Goal: Information Seeking & Learning: Find specific fact

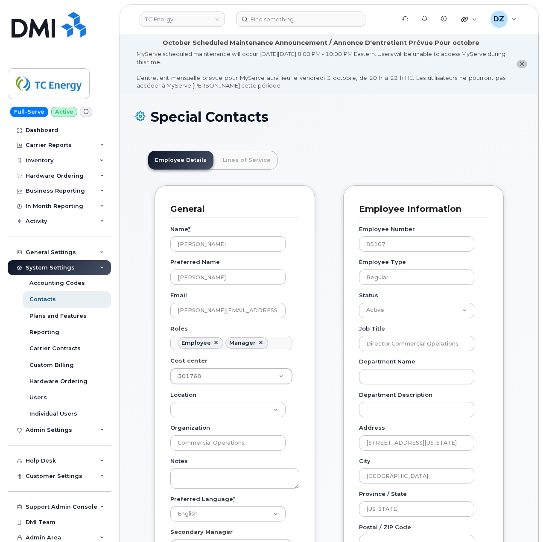
scroll to position [25, 0]
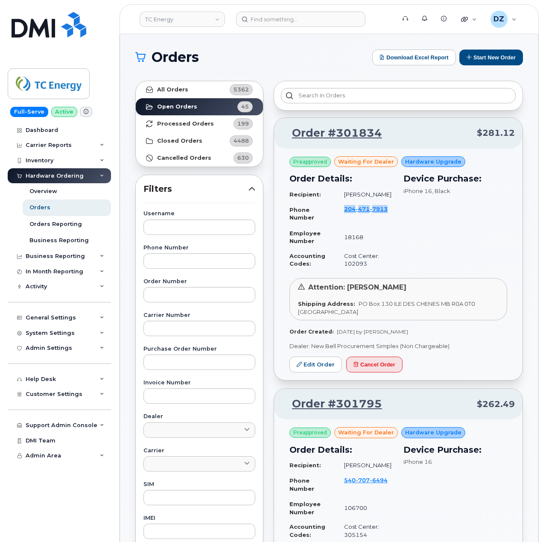
drag, startPoint x: 390, startPoint y: 217, endPoint x: 344, endPoint y: 219, distance: 45.7
click at [344, 219] on td "204 471 7913" at bounding box center [365, 214] width 57 height 24
copy span "204 471 7913"
click at [166, 301] on input "text" at bounding box center [200, 294] width 112 height 15
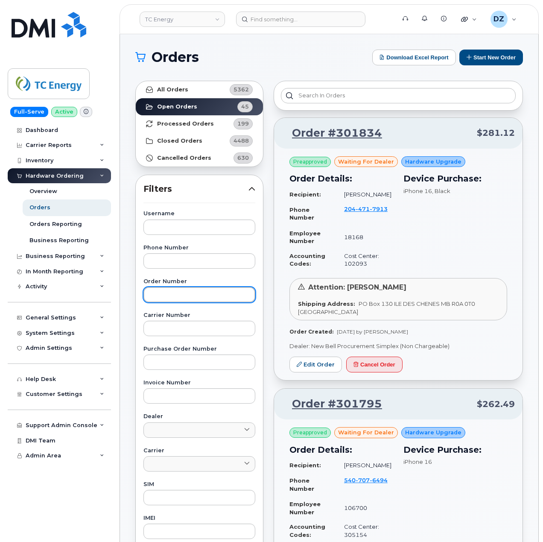
paste input "301252"
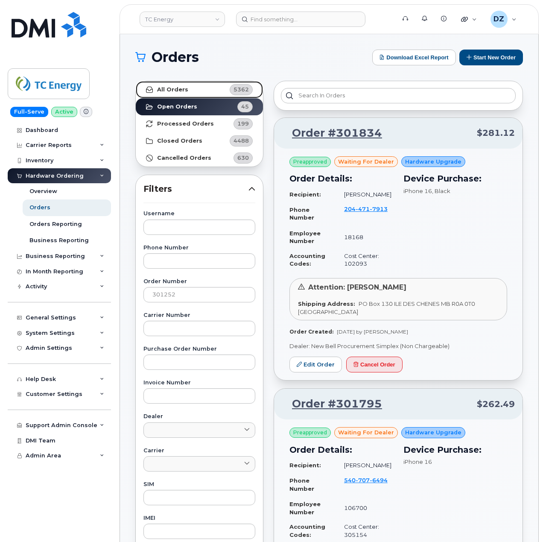
click at [202, 86] on link "All Orders 5362" at bounding box center [199, 89] width 127 height 17
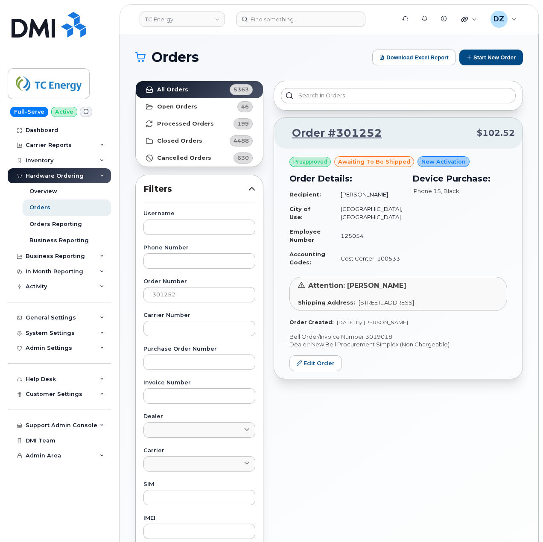
click at [385, 337] on p "Bell Order/Invoice Number 3019018" at bounding box center [399, 337] width 218 height 8
copy p "3019018"
click at [181, 298] on input "301252" at bounding box center [200, 294] width 112 height 15
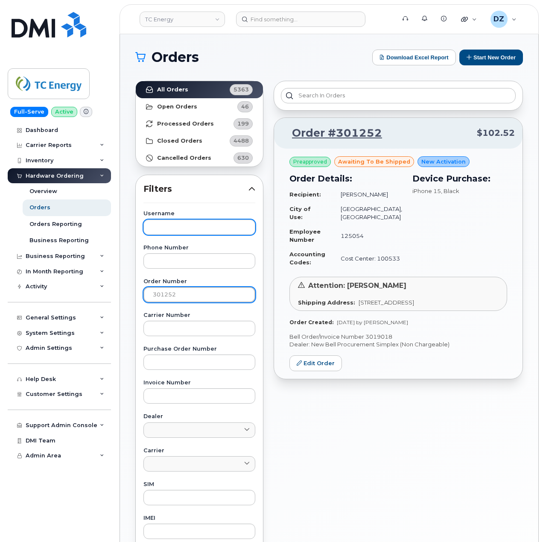
paste input "736"
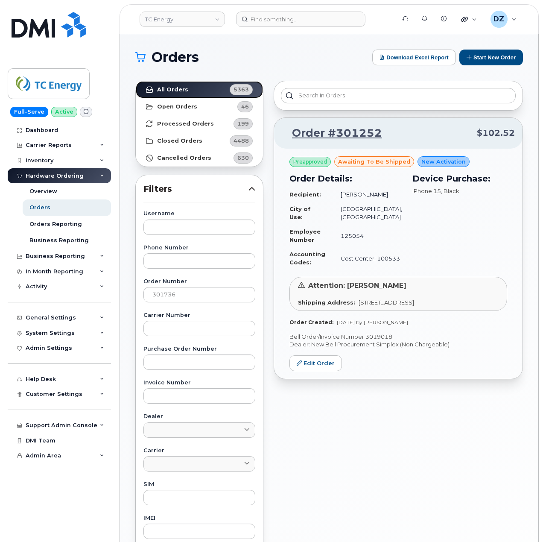
click at [192, 89] on link "All Orders 5363" at bounding box center [199, 89] width 127 height 17
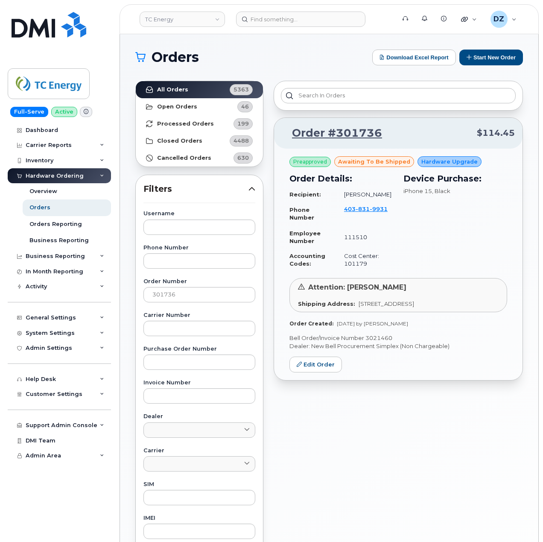
click at [383, 339] on p "Bell Order/Invoice Number 3021460" at bounding box center [399, 338] width 218 height 8
copy p "3021460"
click at [178, 297] on input "301736" at bounding box center [200, 294] width 112 height 15
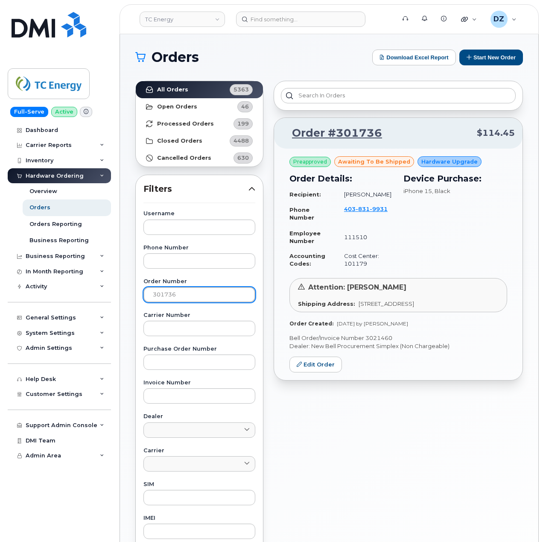
paste input "355"
type input "301355"
click at [182, 89] on strong "All Orders" at bounding box center [172, 89] width 31 height 7
click at [376, 342] on p "Bell Order/Invoice Number 3019506" at bounding box center [399, 338] width 218 height 8
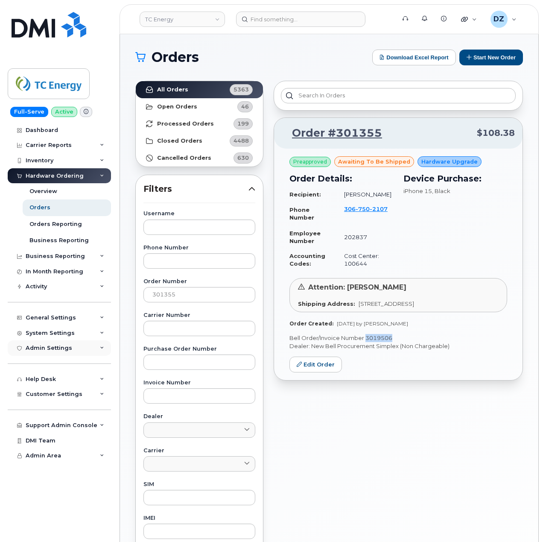
copy p "3019506"
click at [484, 50] on button "Start New Order" at bounding box center [492, 58] width 64 height 16
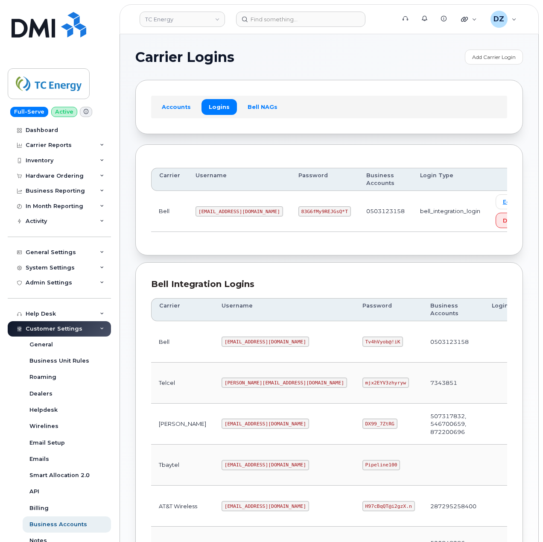
scroll to position [228, 0]
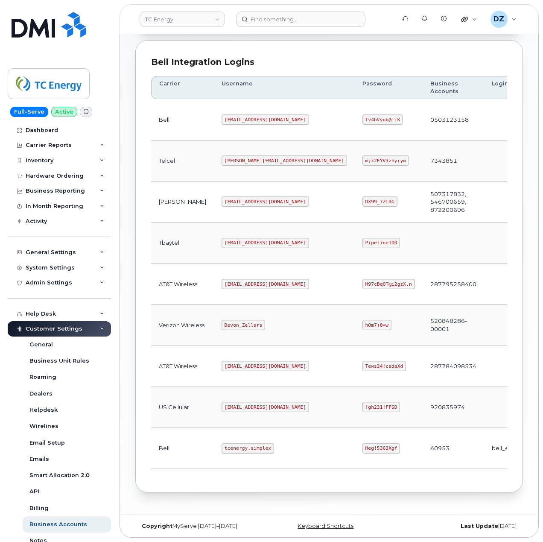
click at [222, 445] on code "tcenergy.simplex" at bounding box center [248, 448] width 53 height 10
click at [246, 445] on code "tcenergy.simplex" at bounding box center [248, 448] width 53 height 10
click at [241, 443] on code "tcenergy.simplex" at bounding box center [248, 448] width 53 height 10
copy code "tcenergy.simplex"
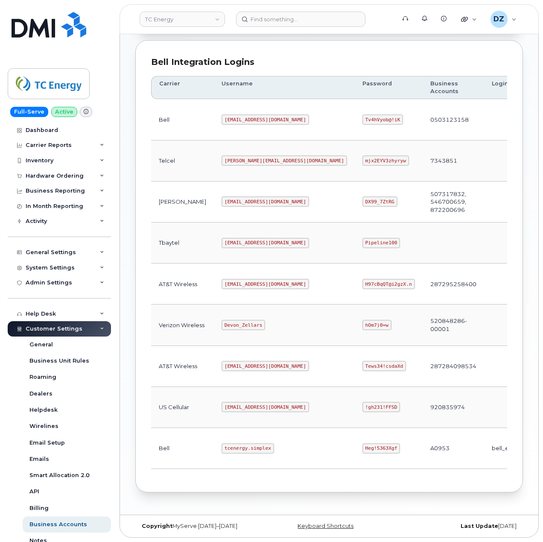
click at [363, 449] on code "Heg!5363Xgf" at bounding box center [382, 448] width 38 height 10
click at [363, 451] on code "Heg!5363Xgf" at bounding box center [382, 448] width 38 height 10
copy code "Heg!5363Xgf"
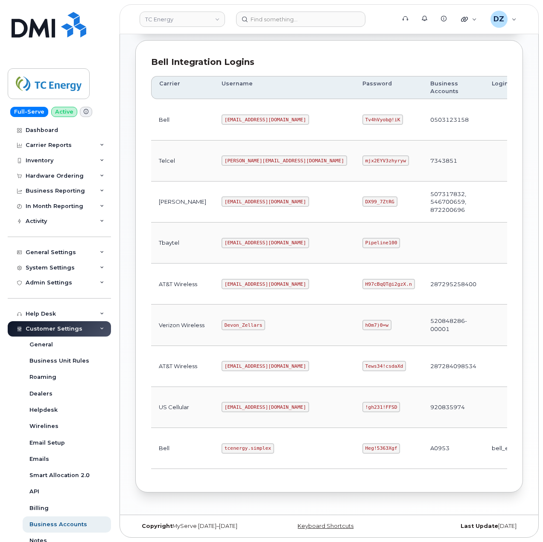
click at [222, 280] on code "tcenergy@myserve.ca" at bounding box center [266, 284] width 88 height 10
click at [244, 279] on code "tcenergy@myserve.ca" at bounding box center [266, 284] width 88 height 10
click at [246, 280] on code "tcenergy@myserve.ca" at bounding box center [266, 284] width 88 height 10
copy code "tcenergy@myserve.ca"
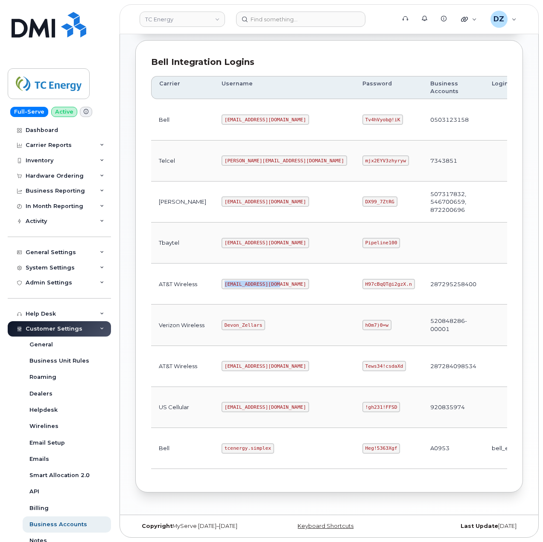
click at [363, 279] on code "H97cBqQT@i2gzX.n" at bounding box center [389, 284] width 53 height 10
click at [363, 282] on code "H97cBqQT@i2gzX.n" at bounding box center [389, 284] width 53 height 10
copy code "H97cBqQT@i2gzX.n"
click at [363, 445] on code "Heg!5363Xgf" at bounding box center [382, 448] width 38 height 10
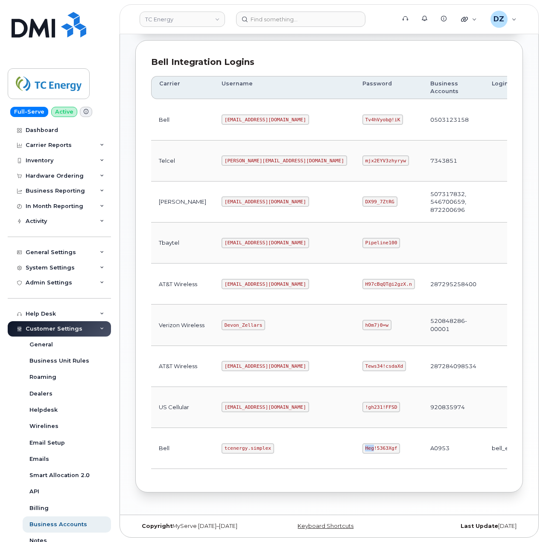
click at [363, 445] on code "Heg!5363Xgf" at bounding box center [382, 448] width 38 height 10
copy code "Heg!5363Xgf"
click at [222, 445] on code "tcenergy.simplex" at bounding box center [248, 448] width 53 height 10
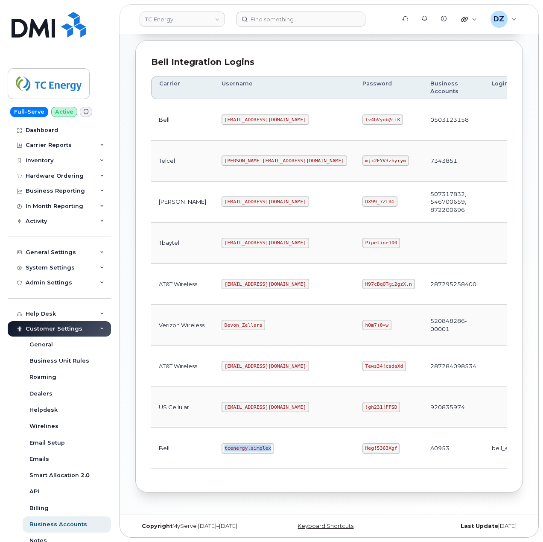
click at [243, 447] on code "tcenergy.simplex" at bounding box center [248, 448] width 53 height 10
copy code "tcenergy.simplex"
